Goal: Transaction & Acquisition: Purchase product/service

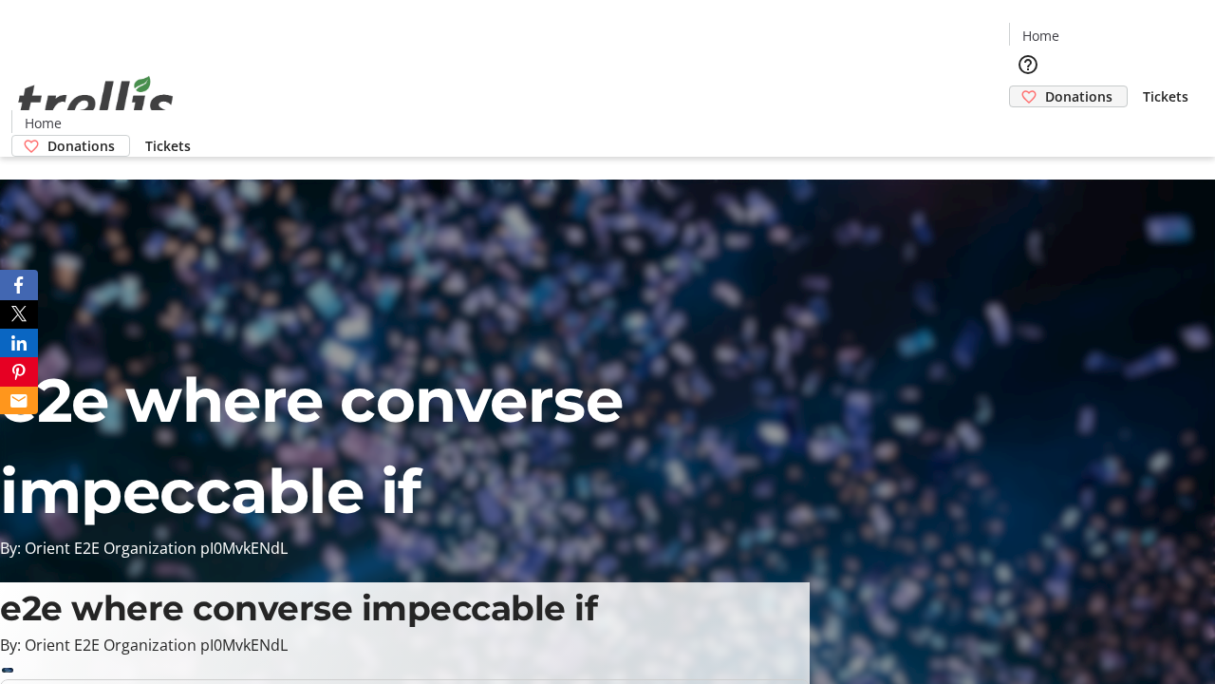
click at [1045, 86] on span "Donations" at bounding box center [1078, 96] width 67 height 20
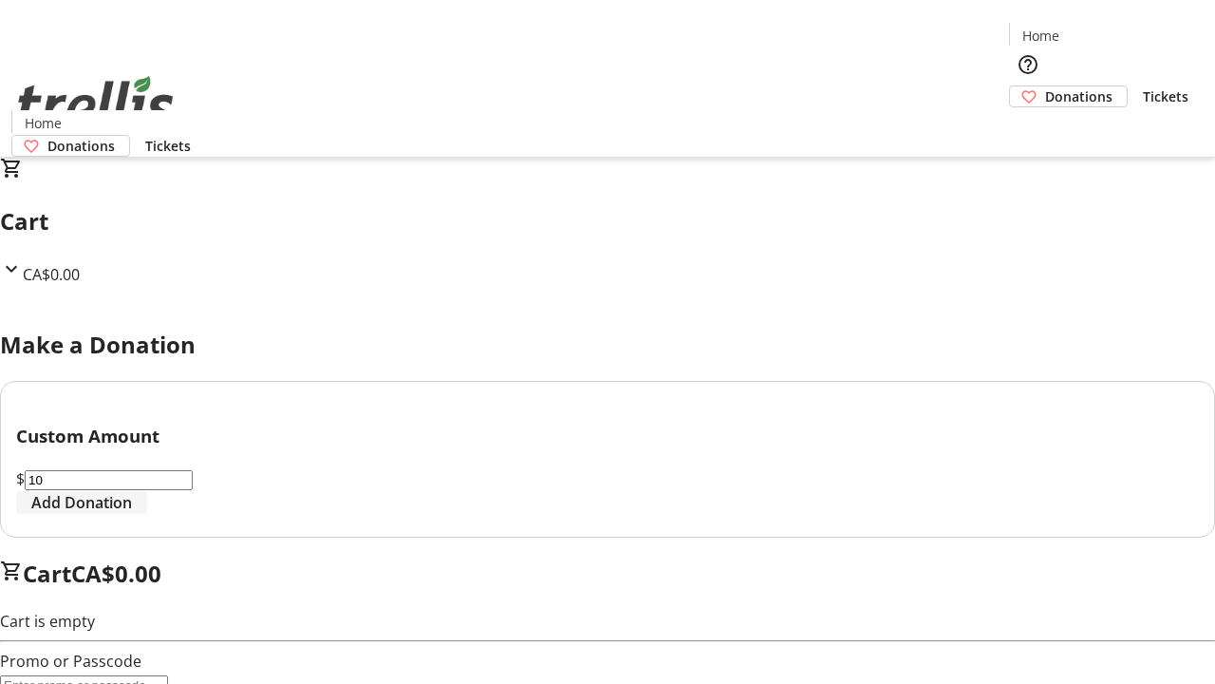
click at [132, 514] on span "Add Donation" at bounding box center [81, 502] width 101 height 23
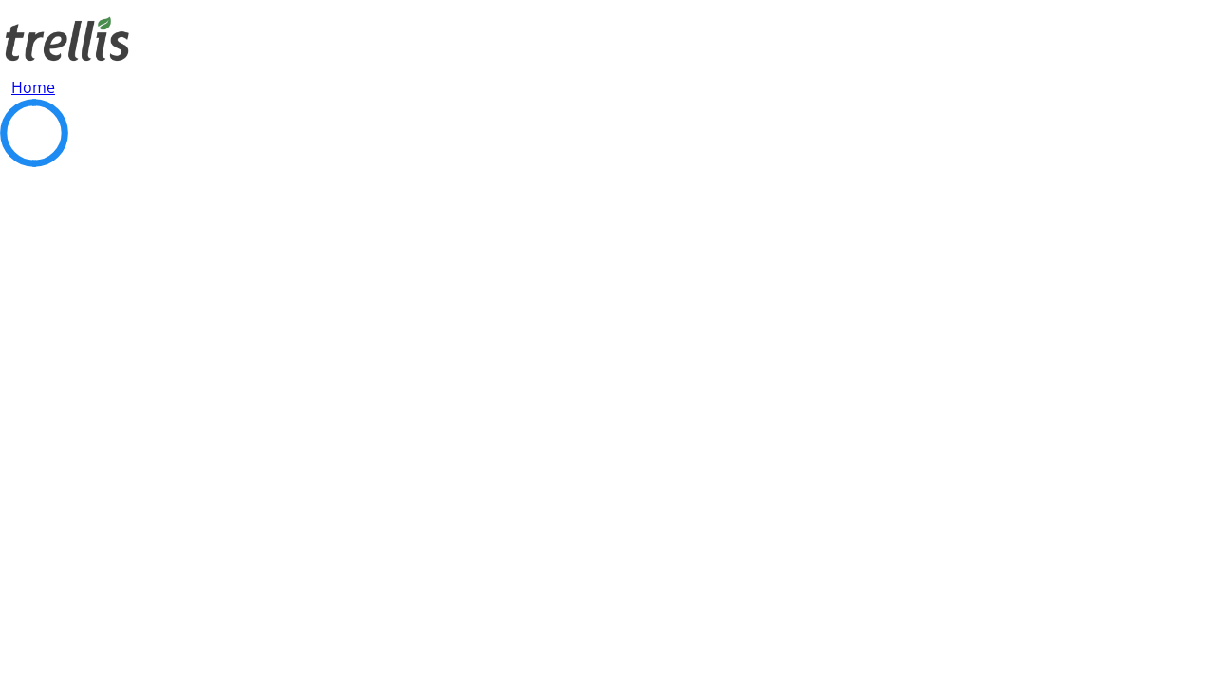
select select "CA"
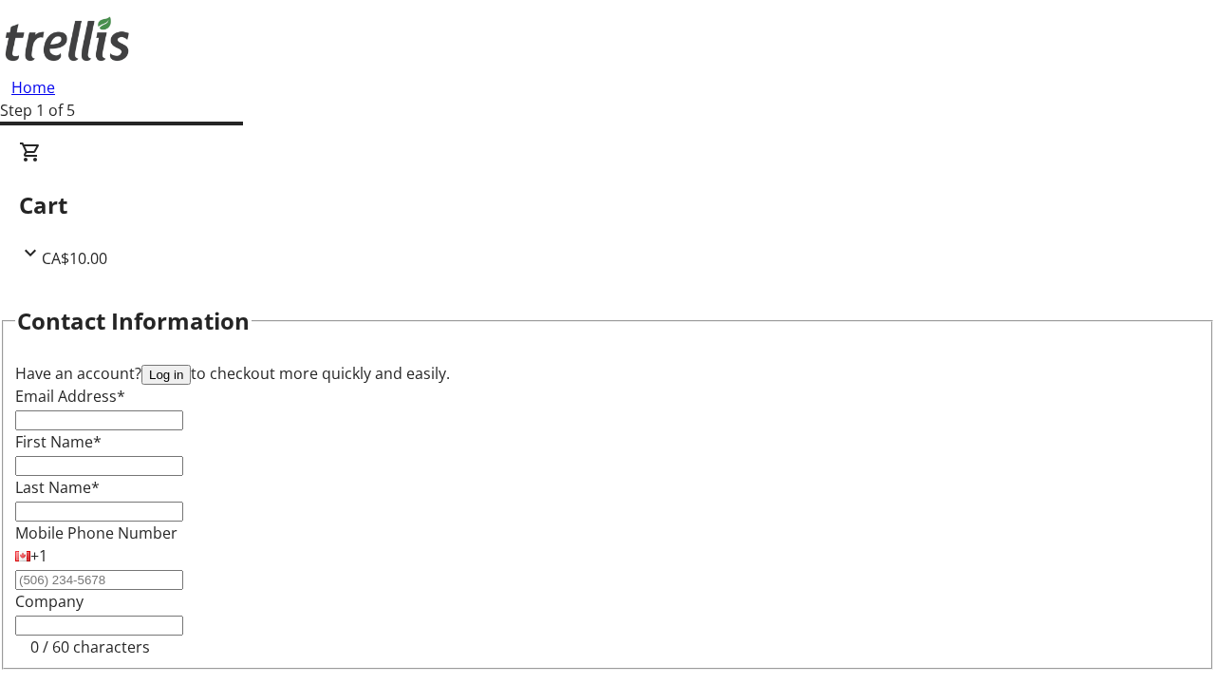
click at [191, 365] on button "Log in" at bounding box center [165, 375] width 49 height 20
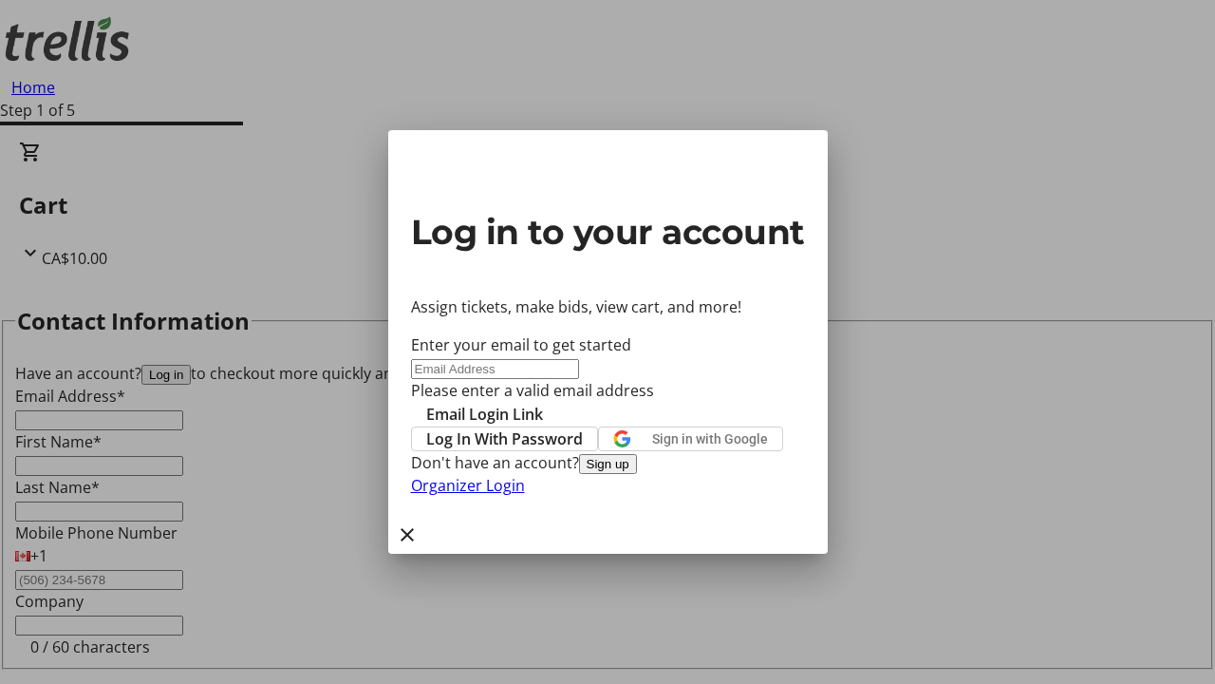
click at [637, 474] on button "Sign up" at bounding box center [608, 464] width 58 height 20
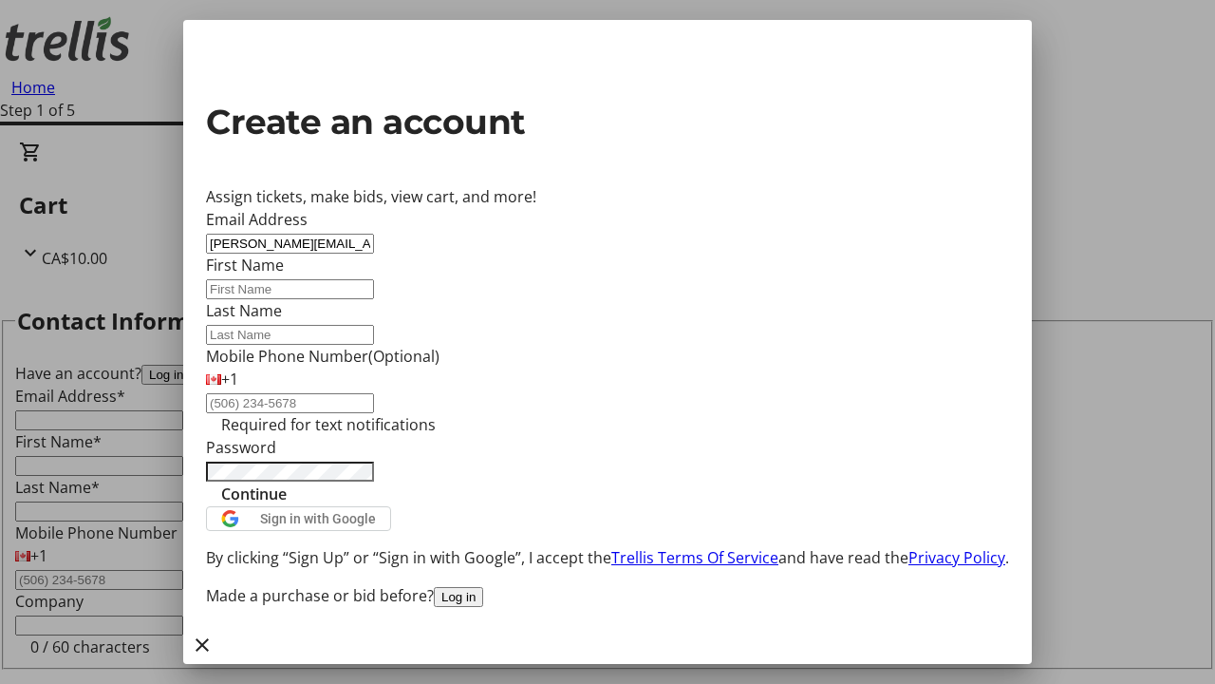
type input "[PERSON_NAME][EMAIL_ADDRESS][DOMAIN_NAME]"
type input "[PERSON_NAME]"
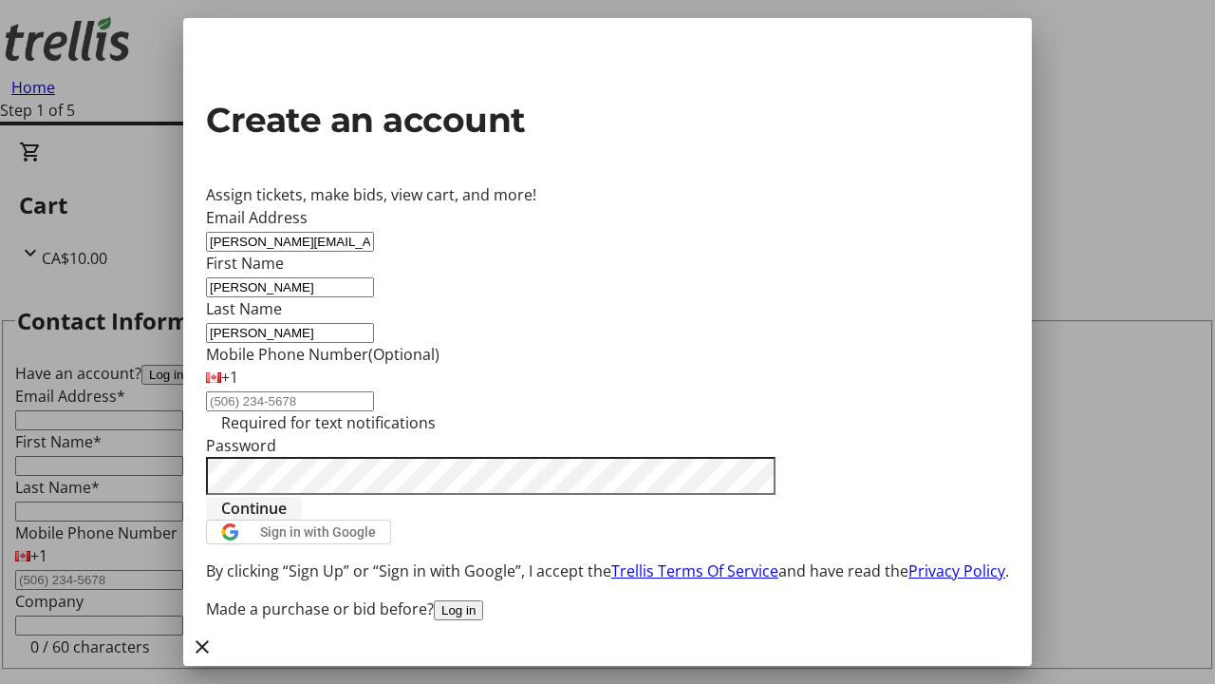
click at [287, 519] on span "Continue" at bounding box center [254, 508] width 66 height 23
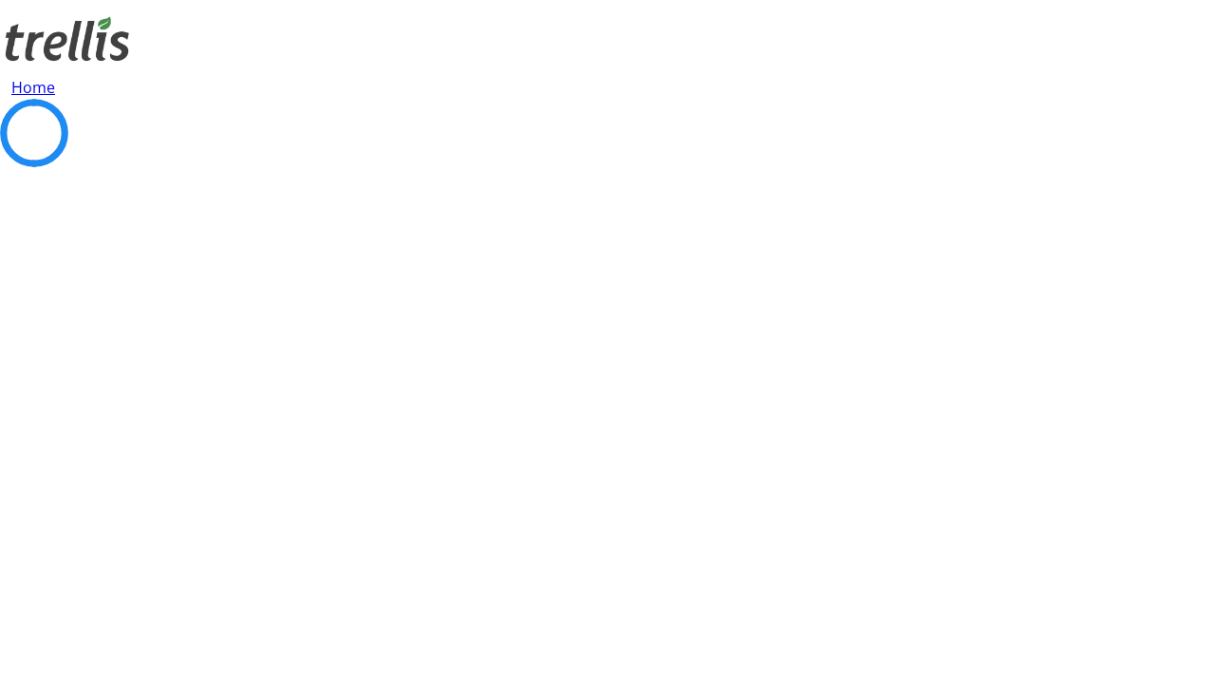
select select "BC"
select select "CA"
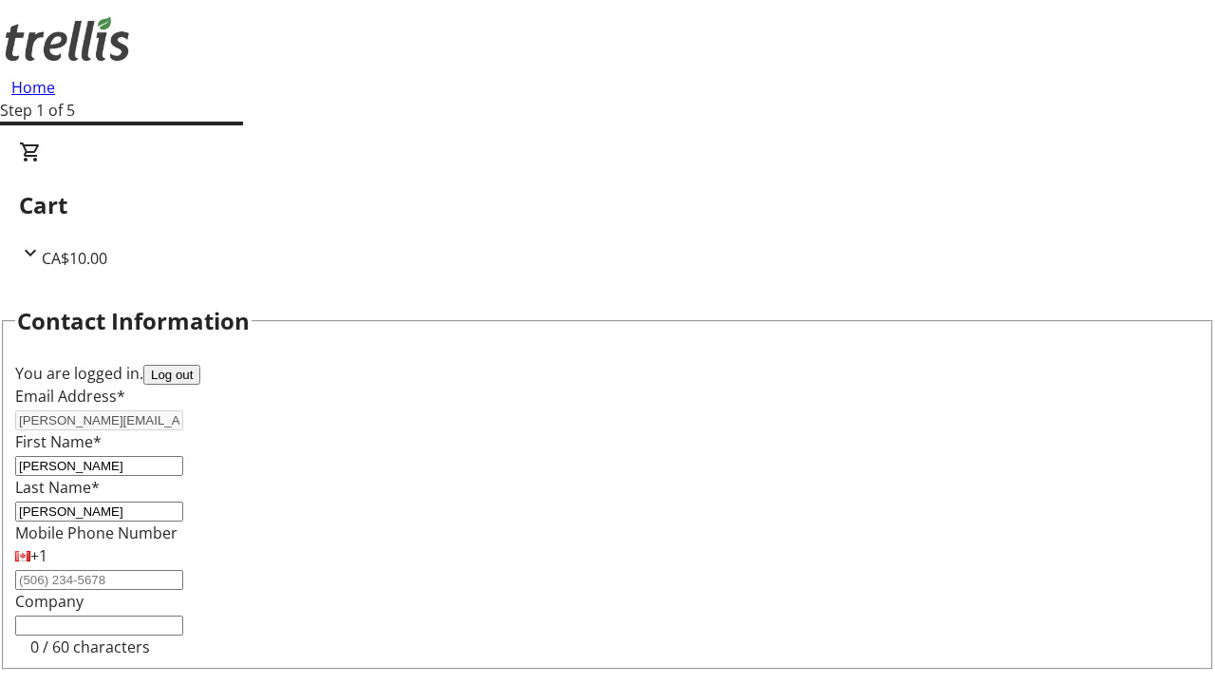
type input "Kelowna"
type input "V1Y 0C2"
select select "BC"
select select "CA"
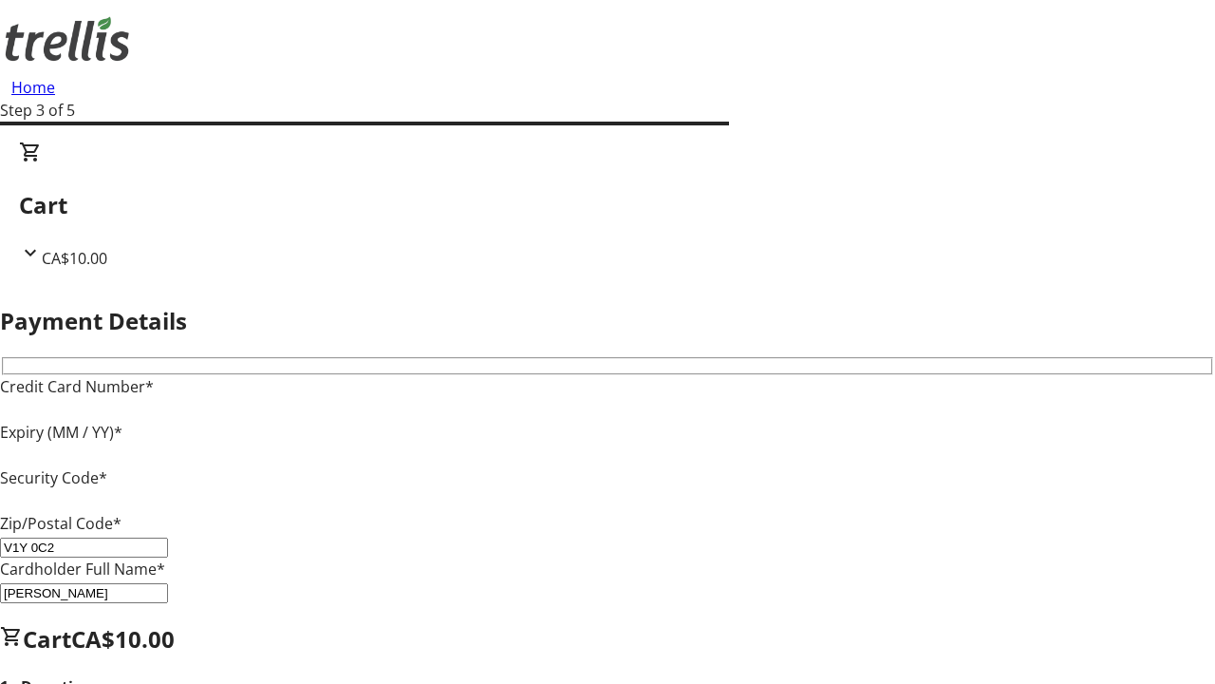
type input "V1Y 0C2"
